Goal: Task Accomplishment & Management: Use online tool/utility

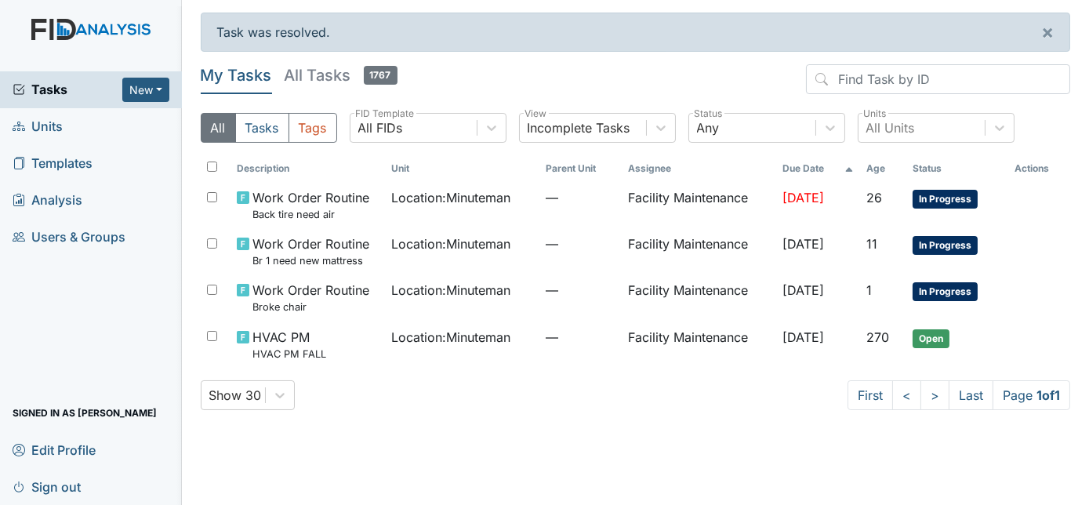
click at [707, 376] on div "Description Unit Parent Unit Assignee Due Date Age Status Actions Work Order Ro…" at bounding box center [636, 267] width 870 height 225
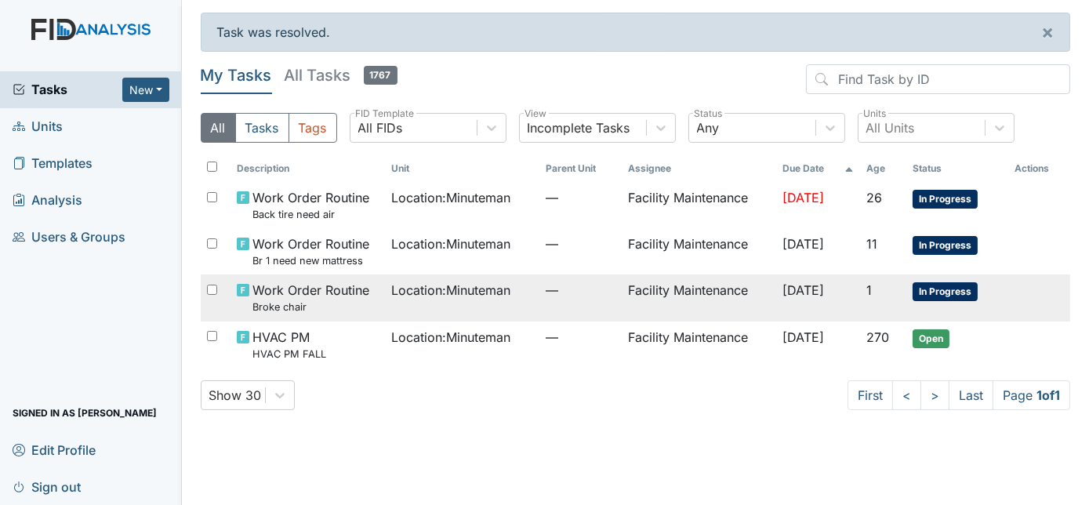
click at [736, 286] on td "Facility Maintenance" at bounding box center [699, 297] width 154 height 46
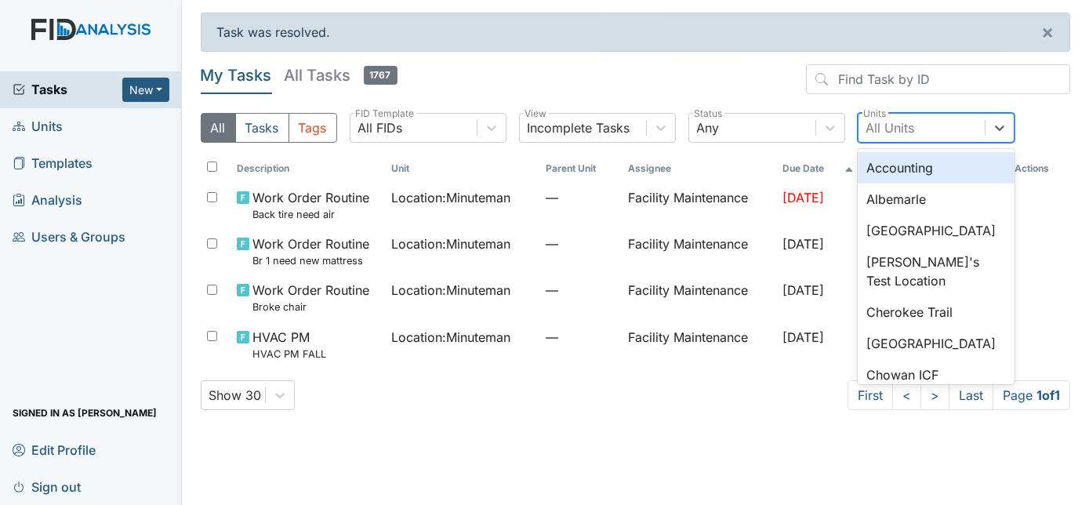
click at [923, 120] on div "All Units" at bounding box center [922, 128] width 126 height 28
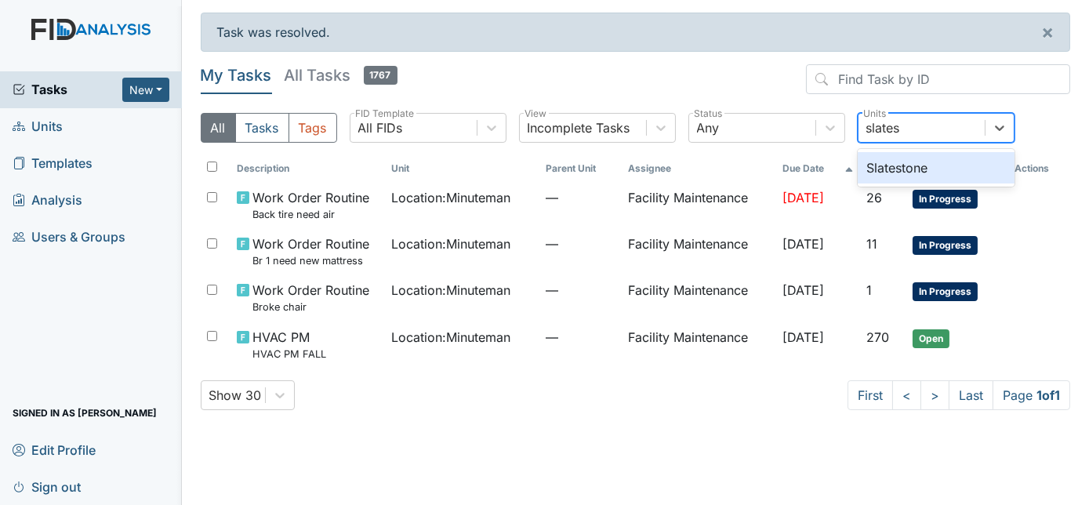
type input "slatest"
click at [954, 167] on div "Slatestone" at bounding box center [936, 167] width 157 height 31
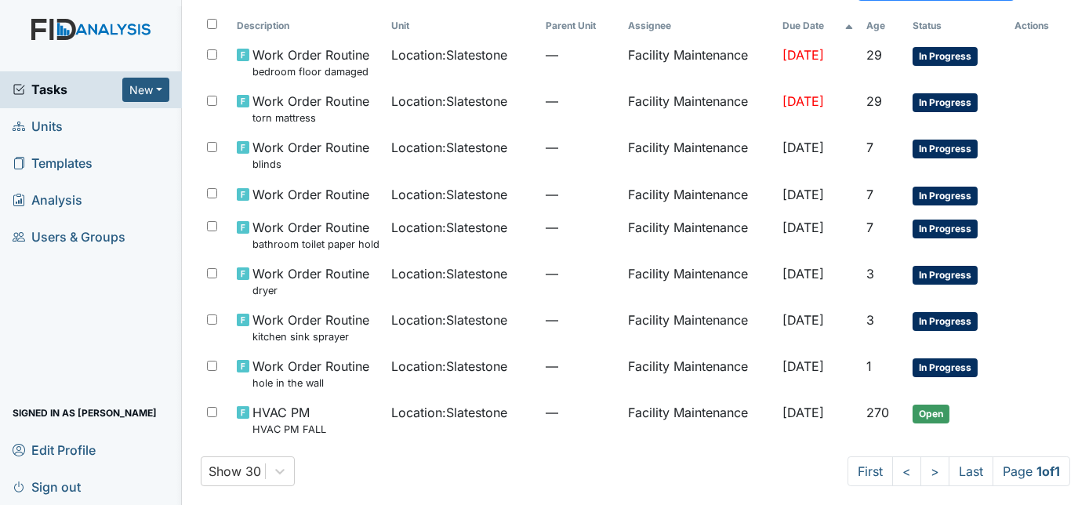
scroll to position [145, 0]
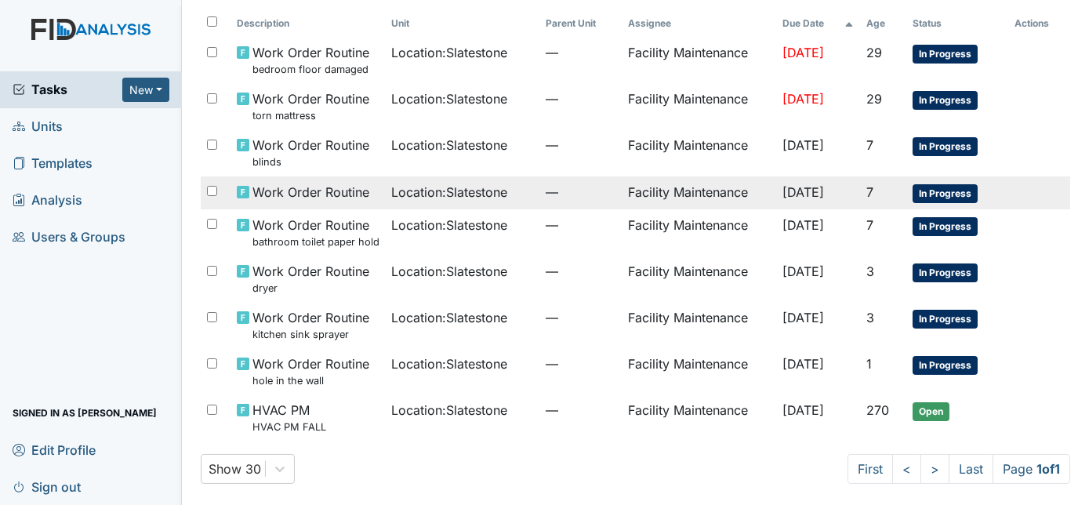
click at [546, 188] on span "—" at bounding box center [581, 192] width 70 height 19
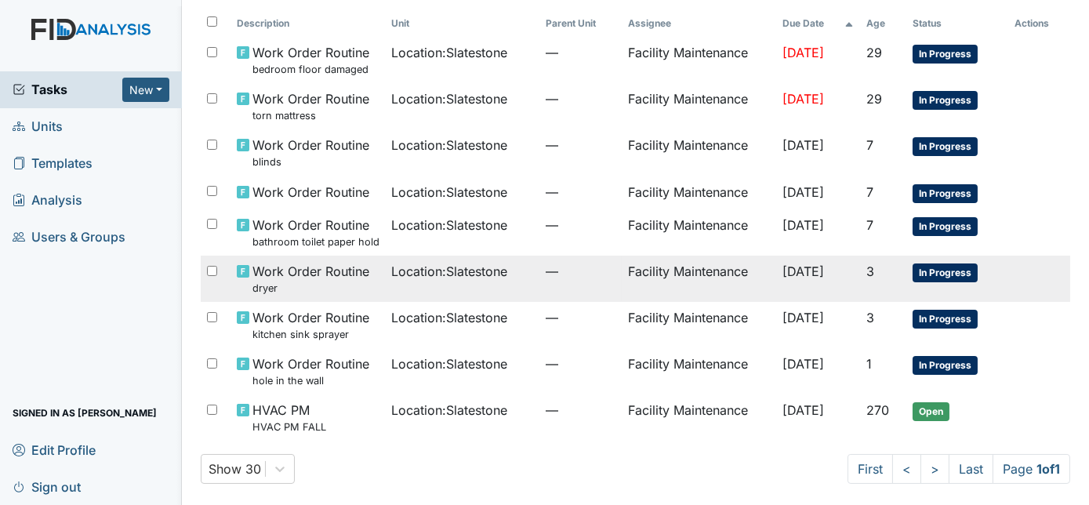
click at [539, 271] on td "—" at bounding box center [580, 279] width 82 height 46
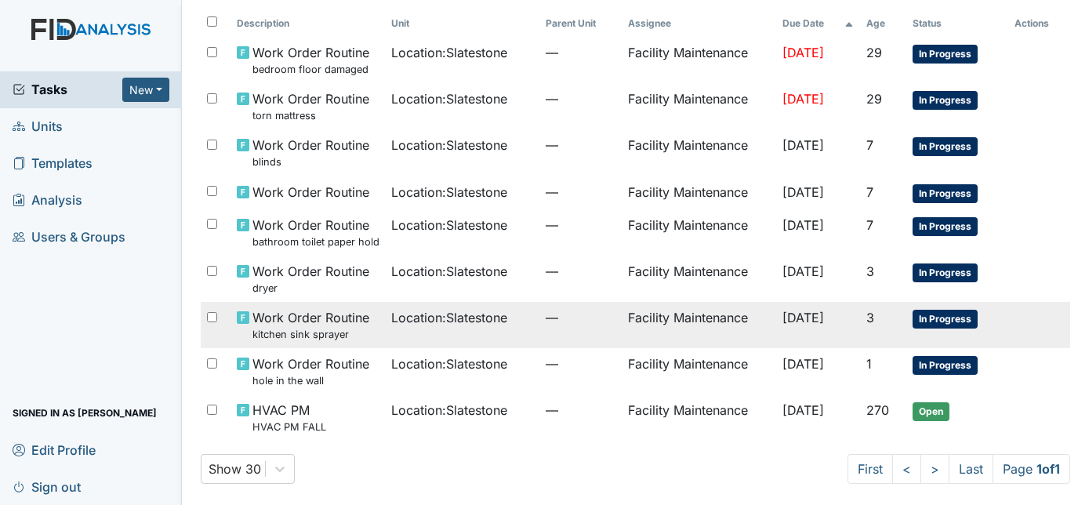
click at [502, 334] on td "Location : Slatestone" at bounding box center [462, 325] width 154 height 46
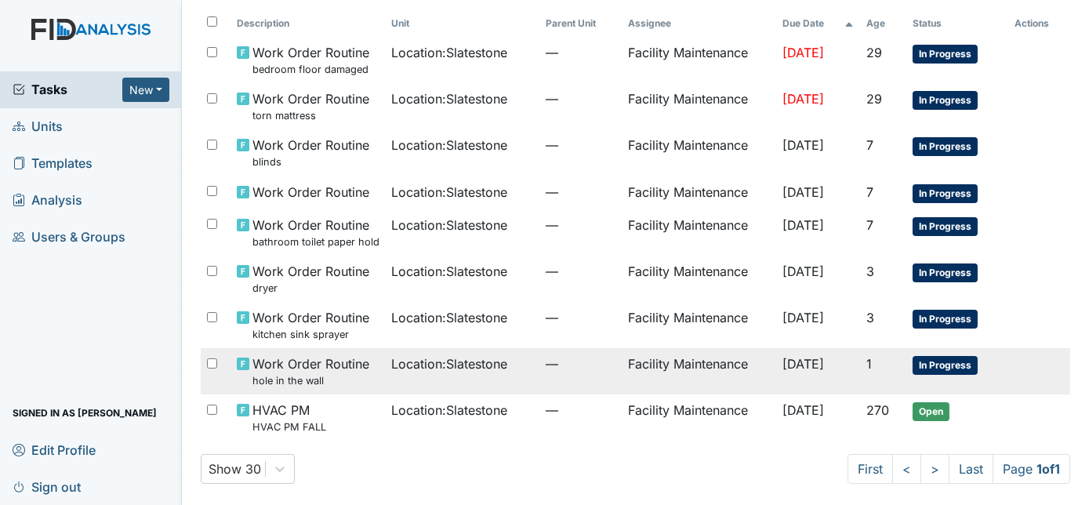
click at [434, 383] on td "Location : Slatestone" at bounding box center [462, 371] width 154 height 46
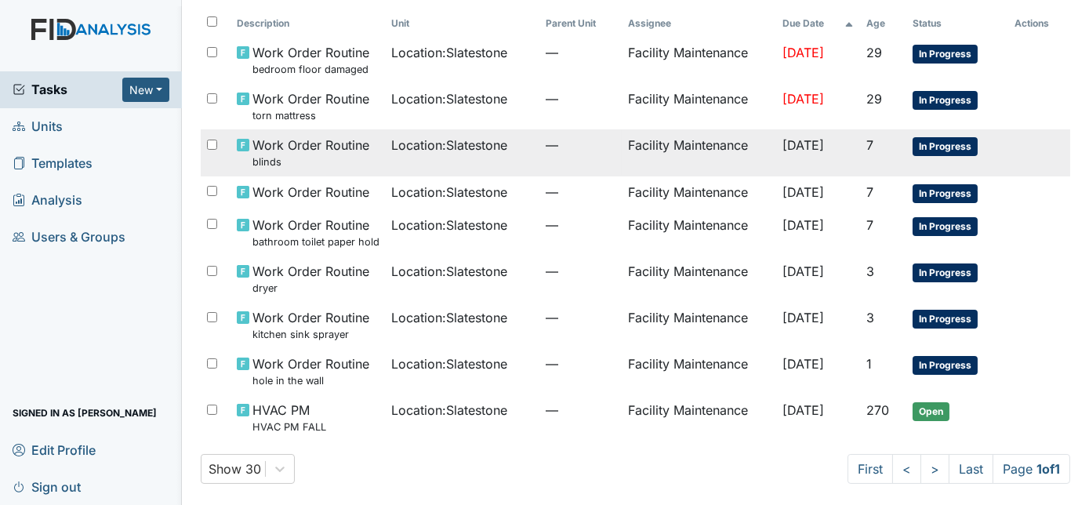
click at [560, 160] on td "—" at bounding box center [580, 152] width 82 height 46
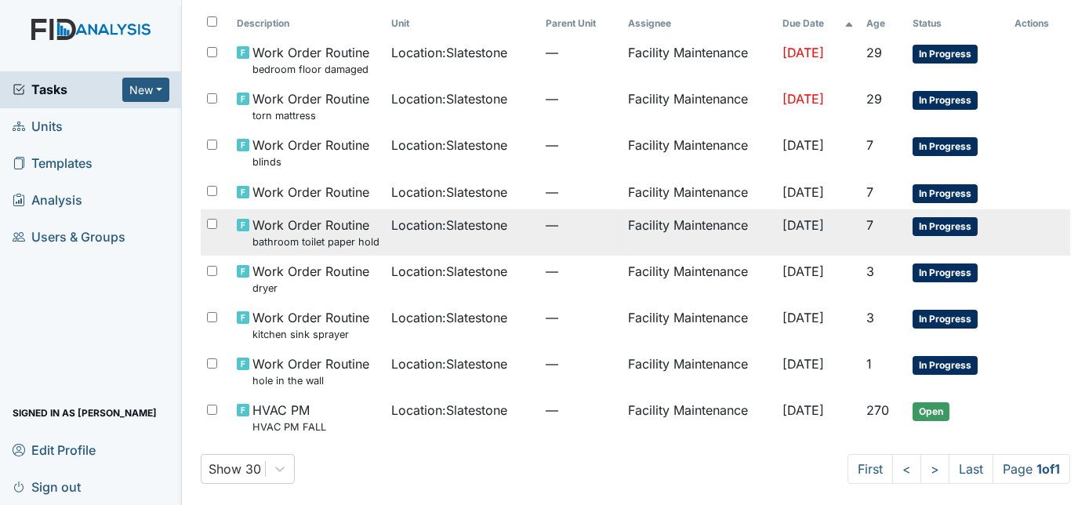
click at [512, 247] on td "Location : Slatestone" at bounding box center [462, 232] width 154 height 46
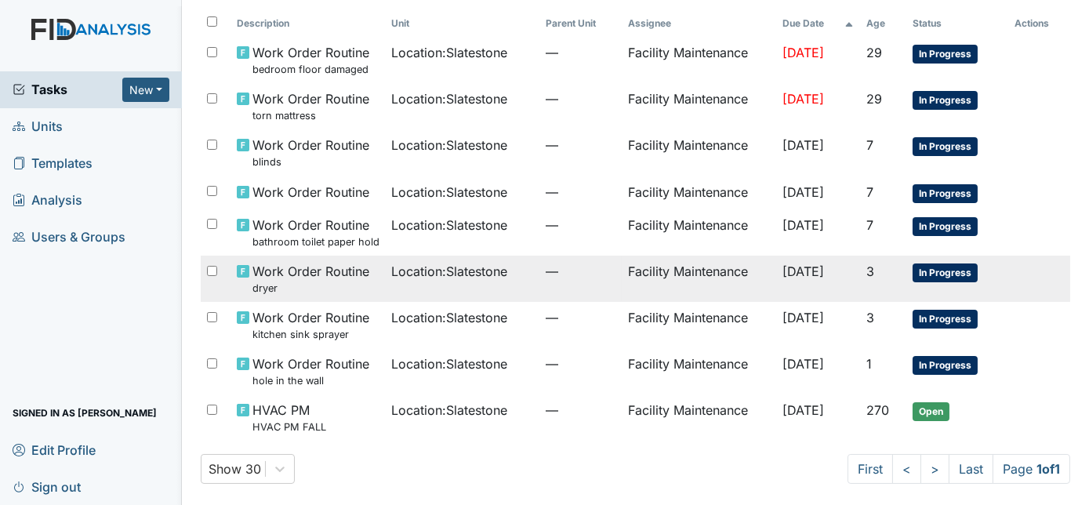
click at [478, 287] on td "Location : Slatestone" at bounding box center [462, 279] width 154 height 46
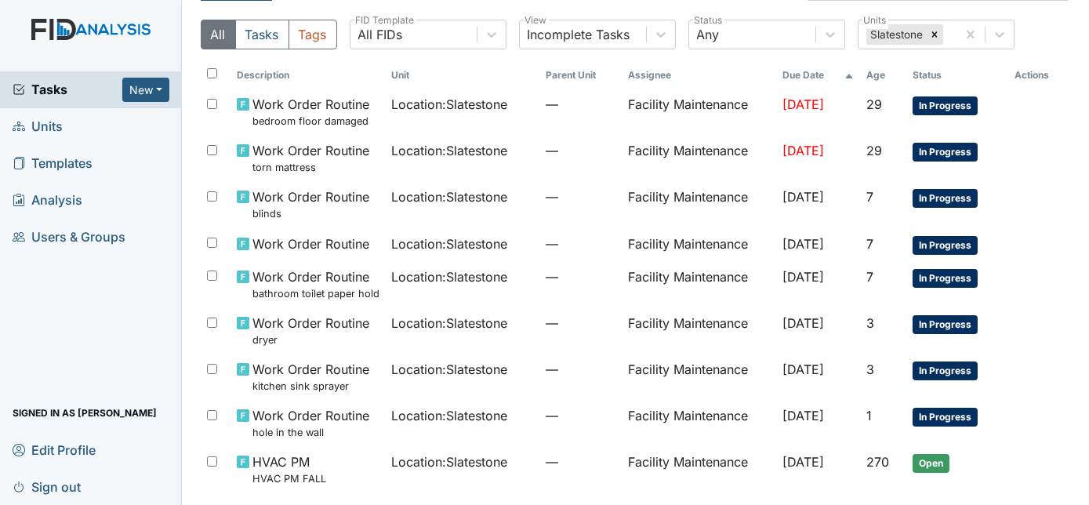
scroll to position [74, 0]
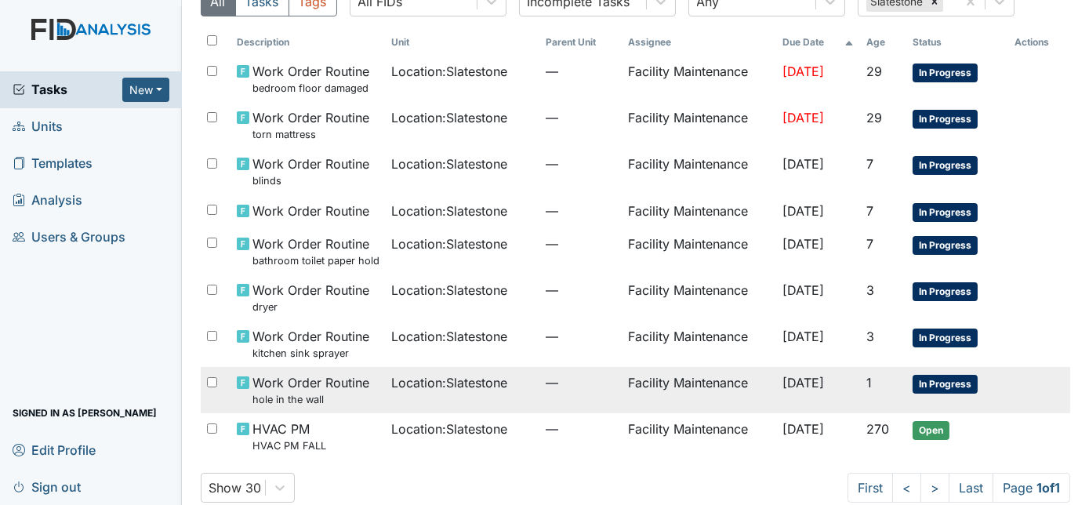
click at [855, 387] on td "Oct 21, 2025" at bounding box center [817, 390] width 83 height 46
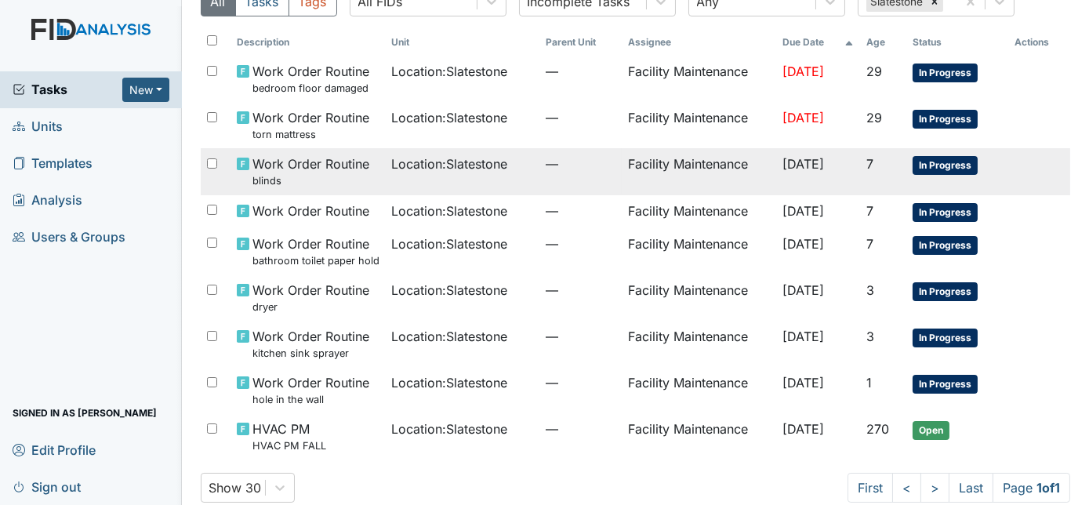
click at [385, 185] on td "Location : Slatestone" at bounding box center [462, 171] width 154 height 46
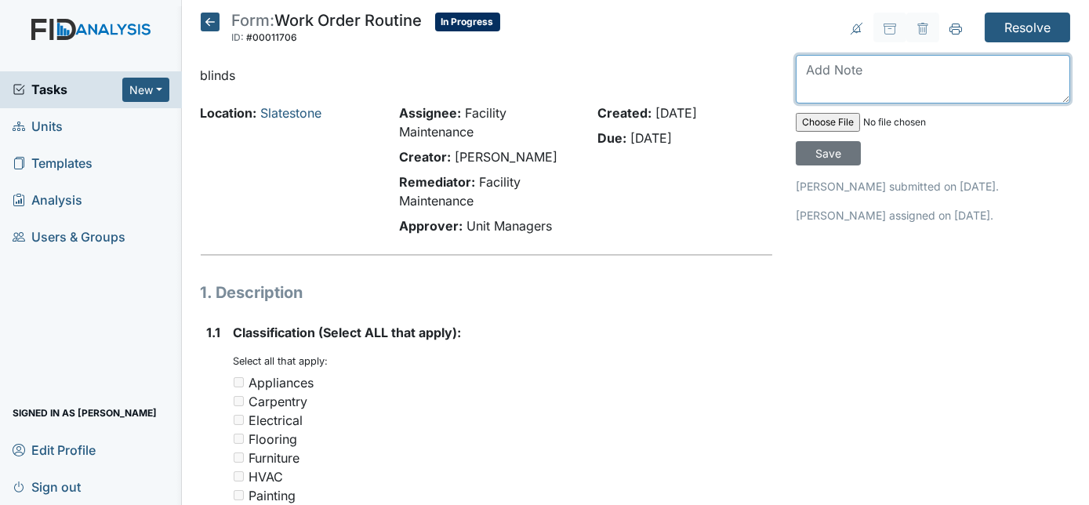
click at [886, 86] on textarea at bounding box center [933, 79] width 274 height 49
type textarea "removed"
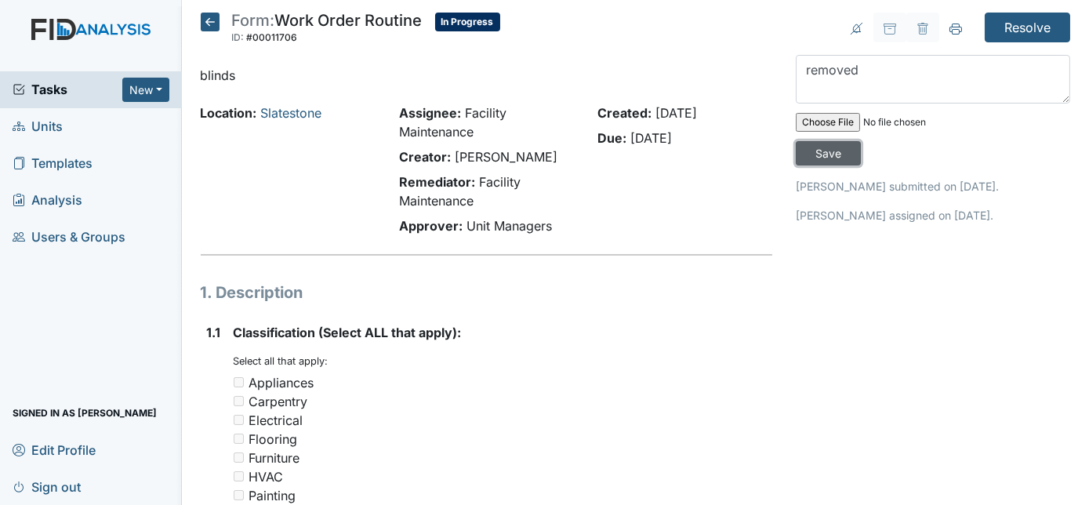
click at [861, 141] on input "Save" at bounding box center [828, 153] width 65 height 24
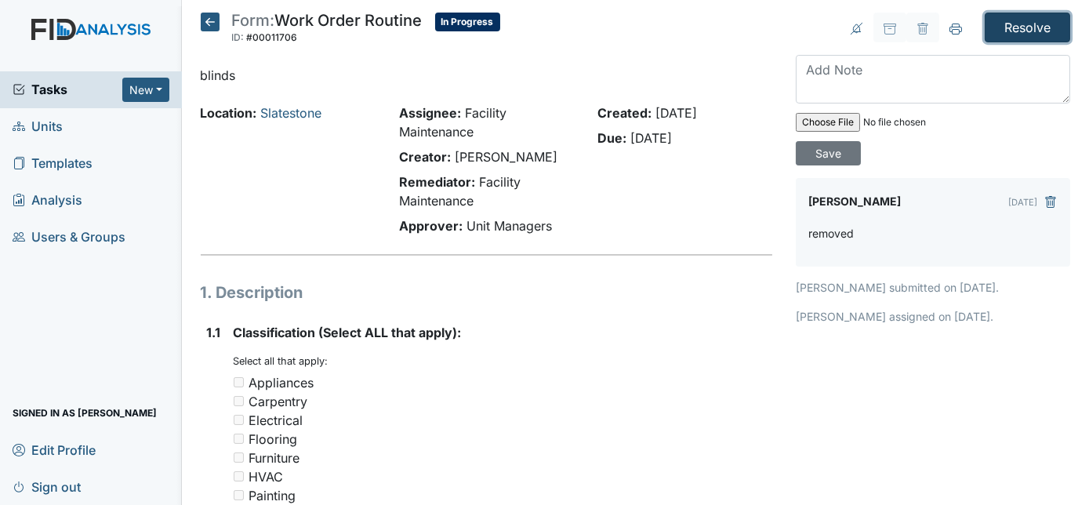
click at [1012, 18] on input "Resolve" at bounding box center [1027, 28] width 85 height 30
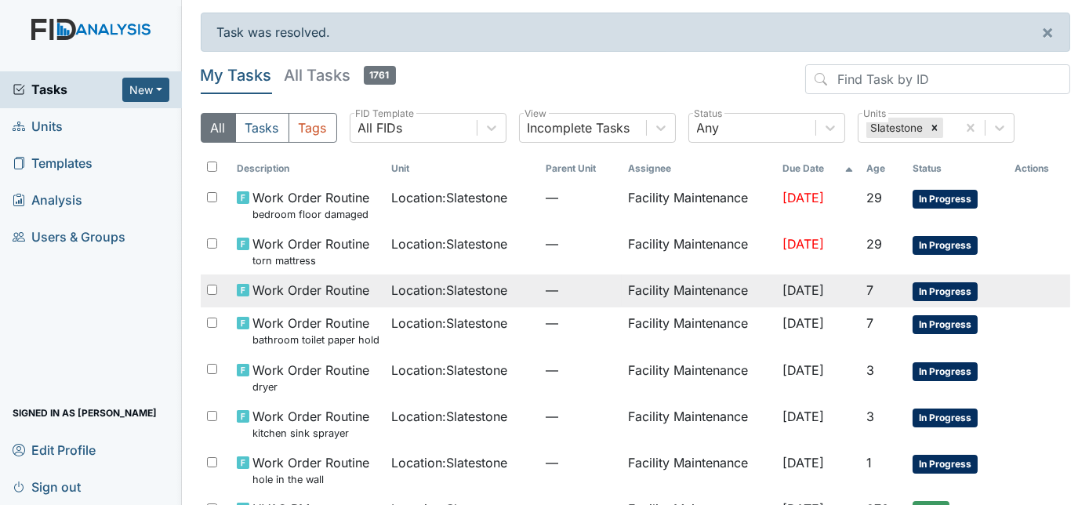
click at [458, 300] on td "Location : Slatestone" at bounding box center [462, 290] width 154 height 33
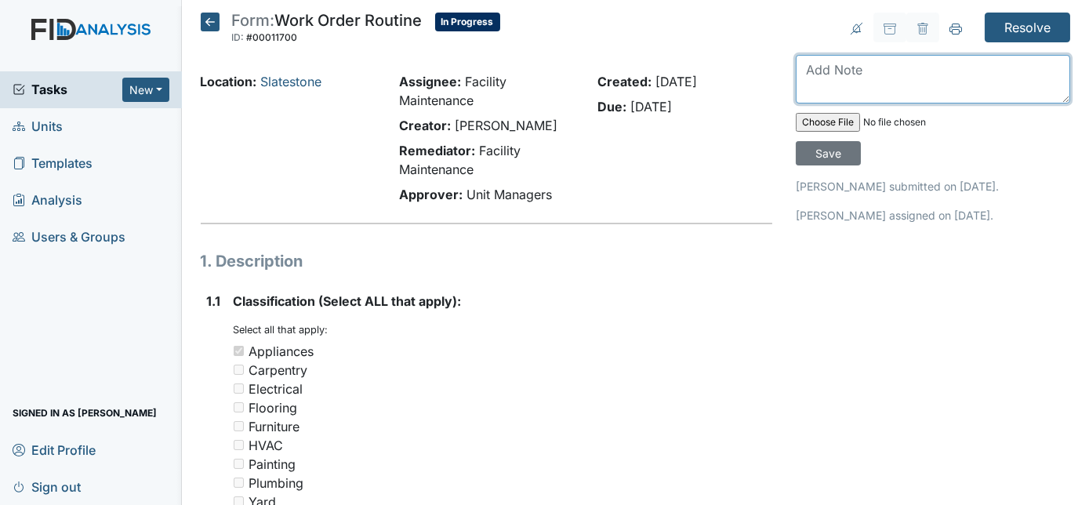
click at [872, 73] on textarea at bounding box center [933, 79] width 274 height 49
type textarea "removed"
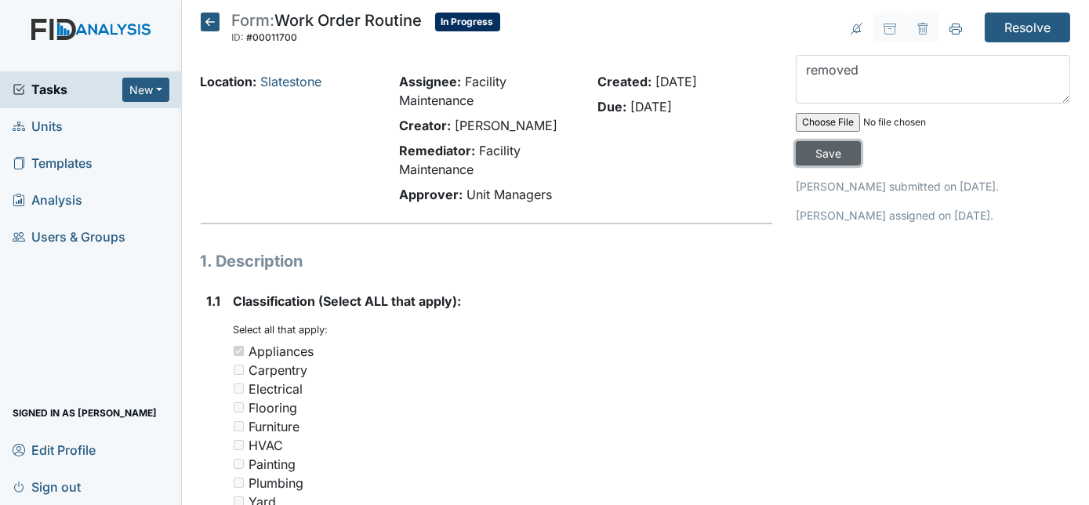
click at [861, 141] on input "Save" at bounding box center [828, 153] width 65 height 24
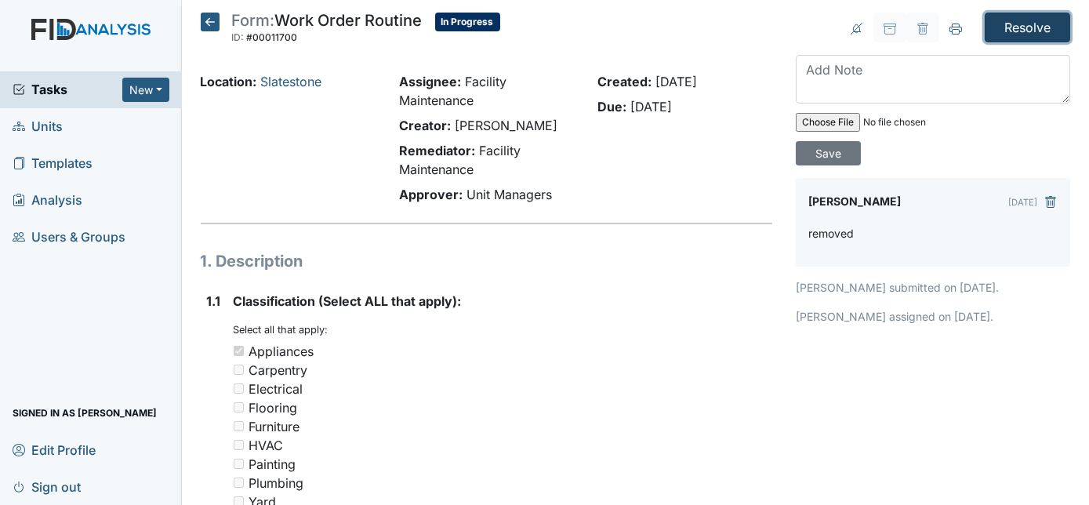
click at [1015, 35] on input "Resolve" at bounding box center [1027, 28] width 85 height 30
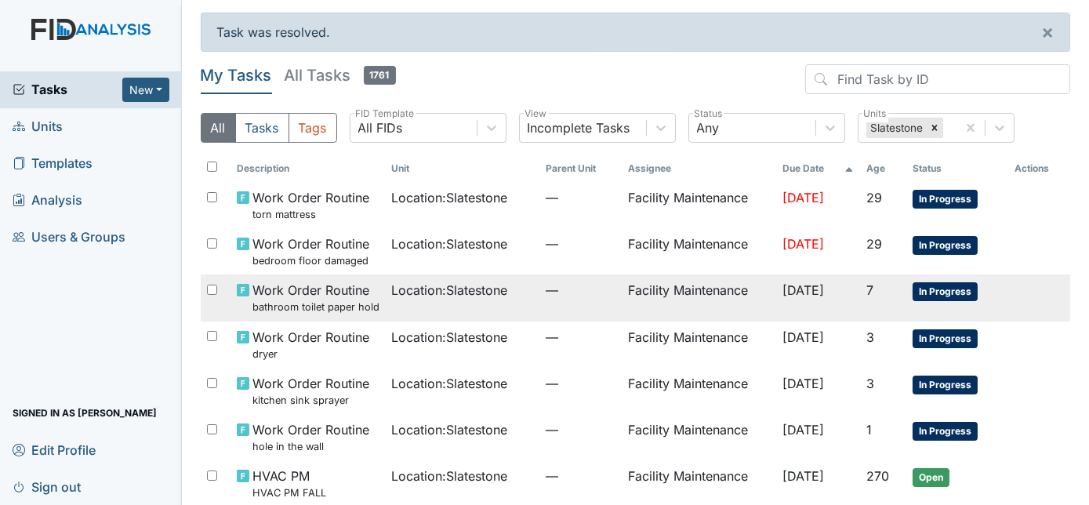
click at [577, 315] on td "—" at bounding box center [580, 297] width 82 height 46
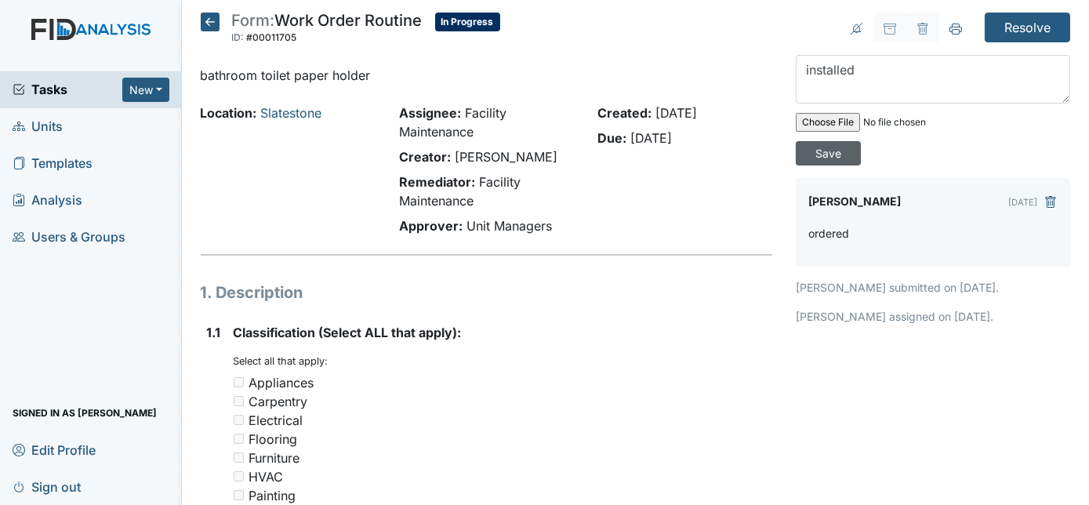
type textarea "installed"
click at [861, 141] on input "Save" at bounding box center [828, 153] width 65 height 24
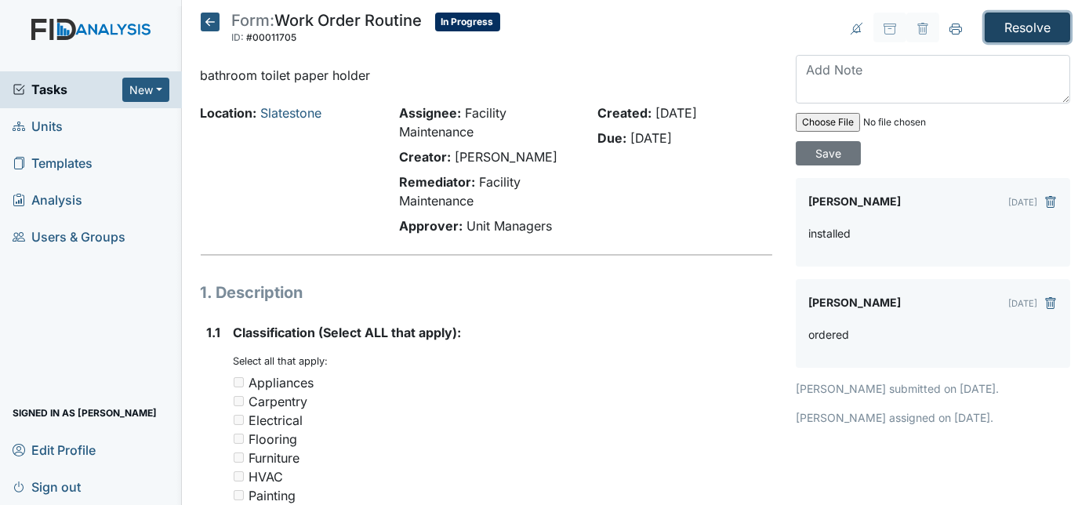
click at [1005, 31] on input "Resolve" at bounding box center [1027, 28] width 85 height 30
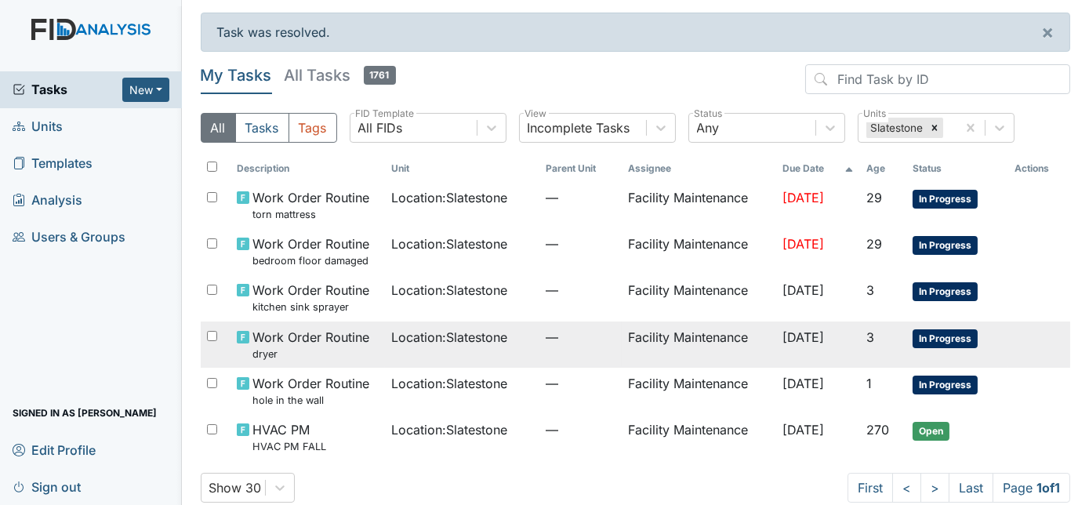
click at [497, 334] on span "Location : Slatestone" at bounding box center [449, 337] width 116 height 19
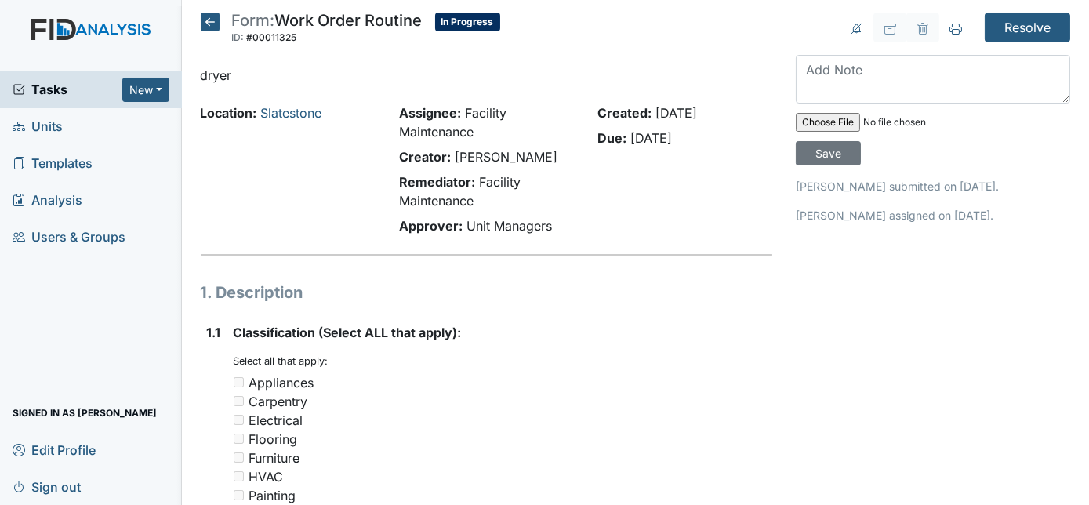
click at [485, 343] on div "Classification (Select ALL that apply): You must select one or more of the belo…" at bounding box center [503, 501] width 539 height 356
click at [833, 68] on textarea at bounding box center [933, 79] width 274 height 49
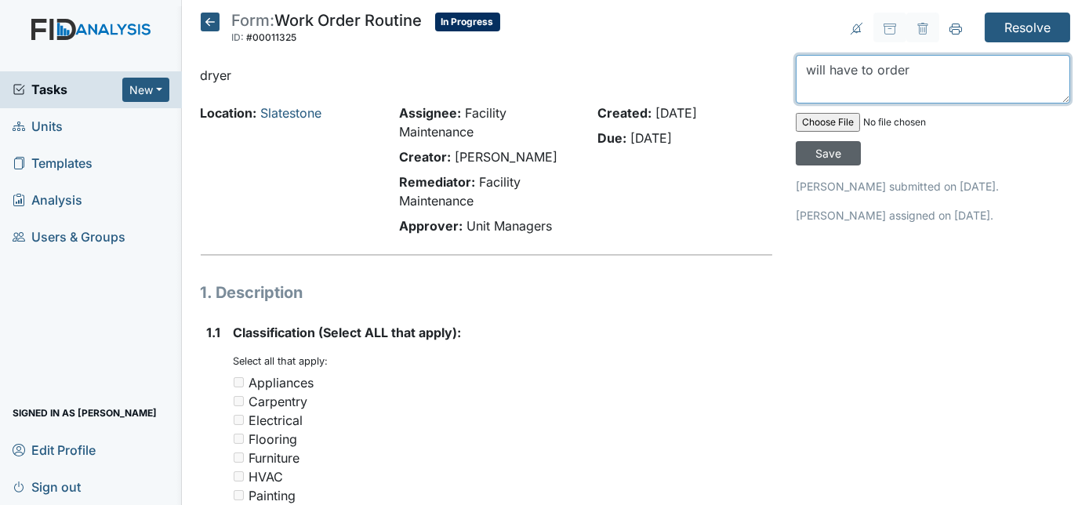
type textarea "will have to order"
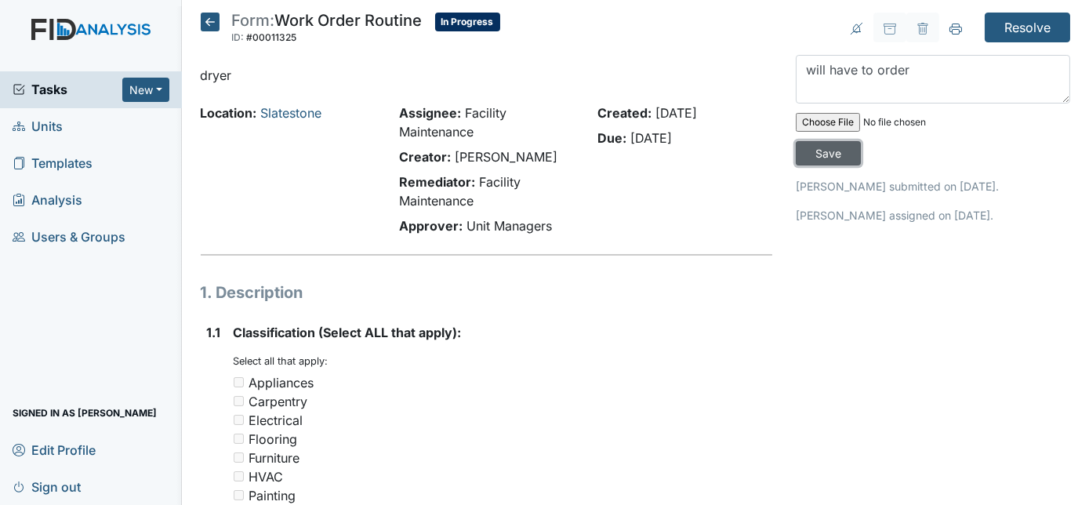
click at [861, 141] on input "Save" at bounding box center [828, 153] width 65 height 24
